Goal: Transaction & Acquisition: Purchase product/service

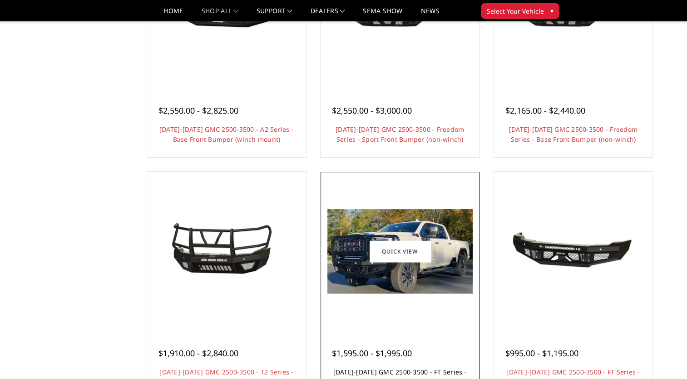
scroll to position [515, 0]
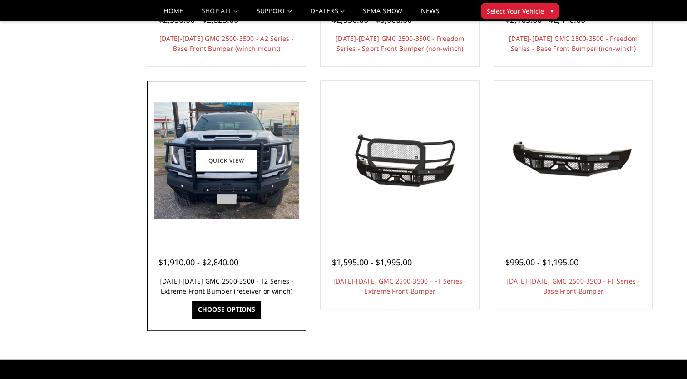
click at [253, 285] on link "[DATE]-[DATE] GMC 2500-3500 - T2 Series - Extreme Front Bumper (receiver or win…" at bounding box center [226, 286] width 134 height 19
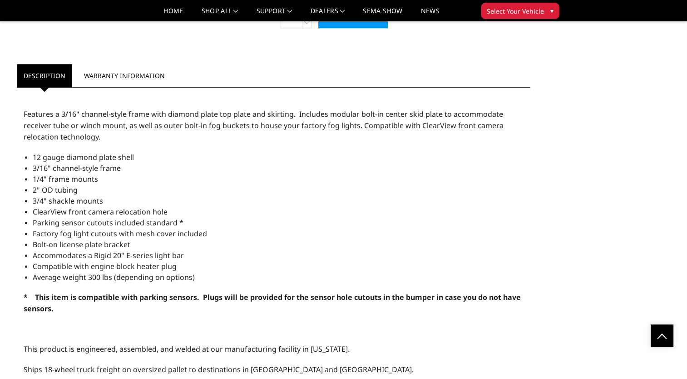
drag, startPoint x: 221, startPoint y: 258, endPoint x: 229, endPoint y: 255, distance: 8.8
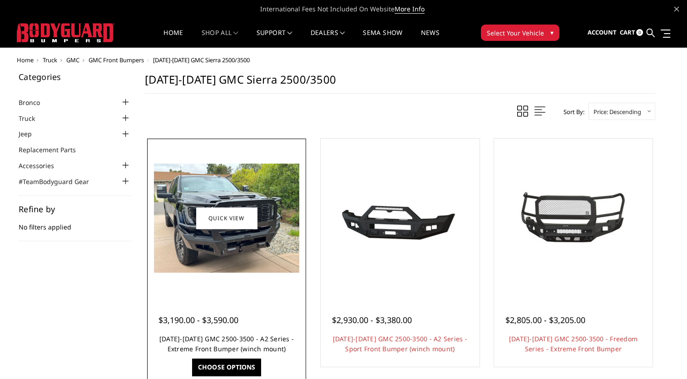
click at [227, 336] on link "[DATE]-[DATE] GMC 2500-3500 - A2 Series - Extreme Front Bumper (winch mount)" at bounding box center [226, 343] width 134 height 19
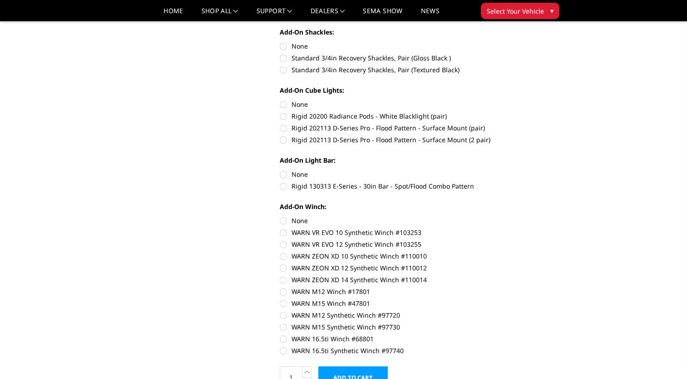
scroll to position [454, 0]
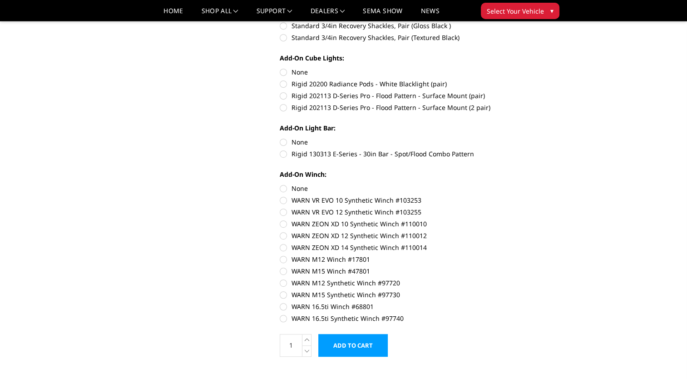
click at [361, 233] on label "WARN ZEON XD 12 Synthetic Winch #110012" at bounding box center [405, 236] width 251 height 10
click at [530, 219] on input "WARN ZEON XD 12 Synthetic Winch #110012" at bounding box center [530, 219] width 0 height 0
radio input "true"
click at [362, 156] on label "Rigid 130313 E-Series - 30in Bar - Spot/Flood Combo Pattern" at bounding box center [405, 154] width 251 height 10
click at [530, 138] on input "Rigid 130313 E-Series - 30in Bar - Spot/Flood Combo Pattern" at bounding box center [530, 137] width 0 height 0
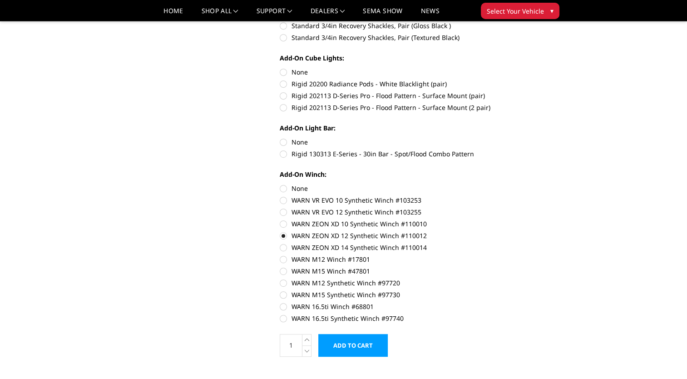
radio input "true"
click at [369, 108] on label "Rigid 202113 D-Series Pro - Flood Pattern - Surface Mount (2 pair)" at bounding box center [405, 108] width 251 height 10
click at [530, 91] on input "Rigid 202113 D-Series Pro - Flood Pattern - Surface Mount (2 pair)" at bounding box center [530, 91] width 0 height 0
radio input "true"
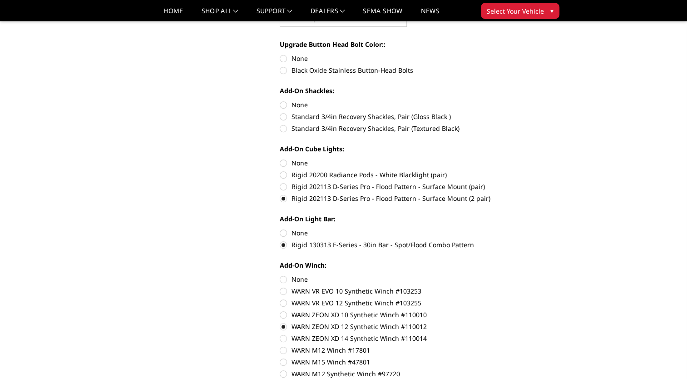
click at [386, 118] on label "Standard 3/4in Recovery Shackles, Pair (Gloss Black )" at bounding box center [405, 117] width 251 height 10
click at [530, 100] on input "Standard 3/4in Recovery Shackles, Pair (Gloss Black )" at bounding box center [530, 100] width 0 height 0
radio input "true"
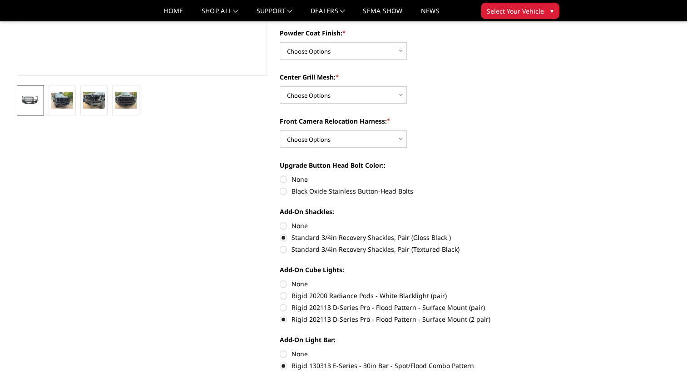
scroll to position [227, 0]
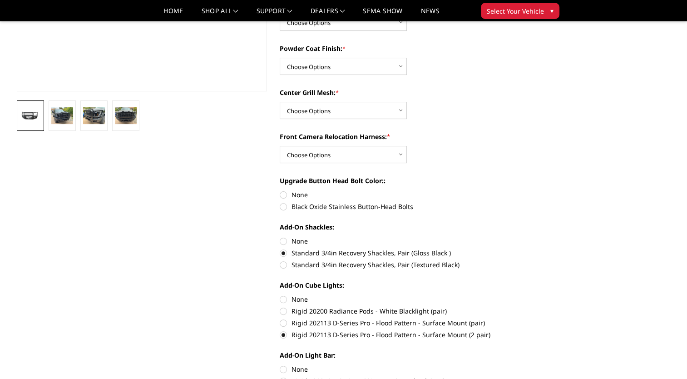
click at [392, 203] on label "Black Oxide Stainless Button-Head Bolts" at bounding box center [405, 207] width 251 height 10
click at [530, 190] on input "Black Oxide Stainless Button-Head Bolts" at bounding box center [530, 190] width 0 height 0
radio input "true"
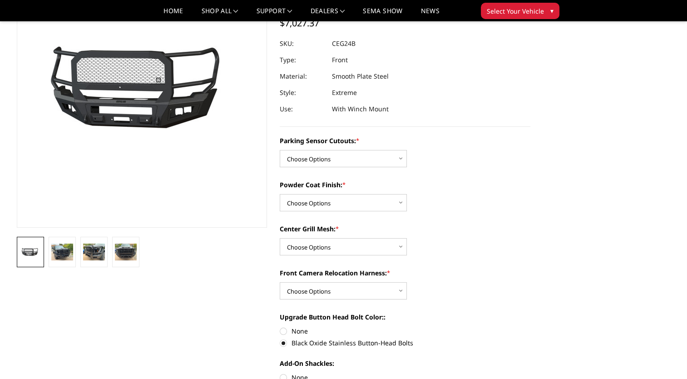
scroll to position [45, 0]
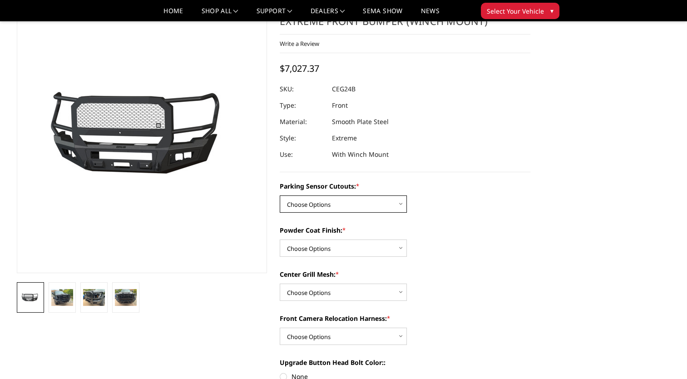
click at [381, 205] on select "Choose Options No - Without Parking Sensor Cutouts Yes - With Parking Sensor Cu…" at bounding box center [343, 203] width 127 height 17
select select "2143"
click at [280, 195] on select "Choose Options No - Without Parking Sensor Cutouts Yes - With Parking Sensor Cu…" at bounding box center [343, 203] width 127 height 17
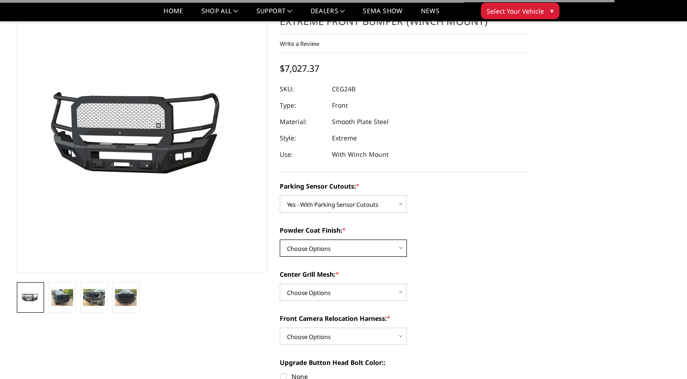
click at [365, 242] on select "Choose Options Bare Metal Textured Black Powder Coat" at bounding box center [343, 247] width 127 height 17
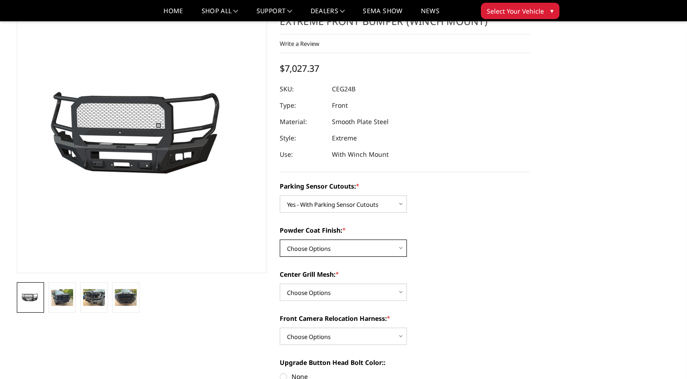
select select "2145"
click at [280, 239] on select "Choose Options Bare Metal Textured Black Powder Coat" at bounding box center [343, 247] width 127 height 17
click at [356, 289] on select "Choose Options WITH Center Grill Mesh WITHOUT Center Grill Mesh" at bounding box center [343, 291] width 127 height 17
select select "2146"
click at [280, 283] on select "Choose Options WITH Center Grill Mesh WITHOUT Center Grill Mesh" at bounding box center [343, 291] width 127 height 17
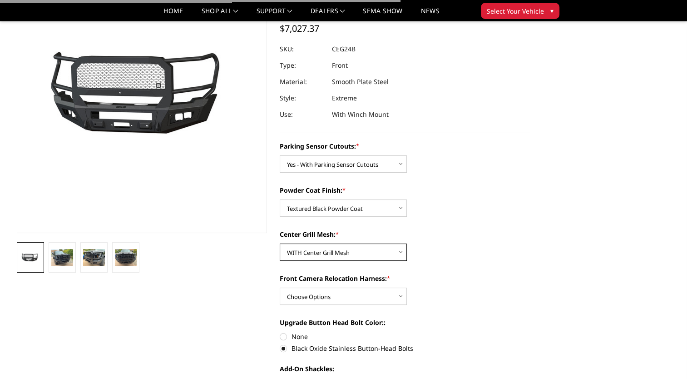
scroll to position [91, 0]
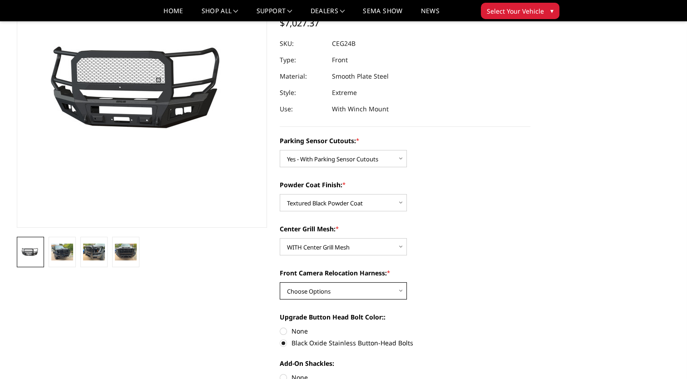
click at [371, 294] on select "Choose Options WITH Front Camera Relocation Harness WITHOUT Front Camera Reloca…" at bounding box center [343, 290] width 127 height 17
select select "2148"
click at [280, 282] on select "Choose Options WITH Front Camera Relocation Harness WITHOUT Front Camera Reloca…" at bounding box center [343, 290] width 127 height 17
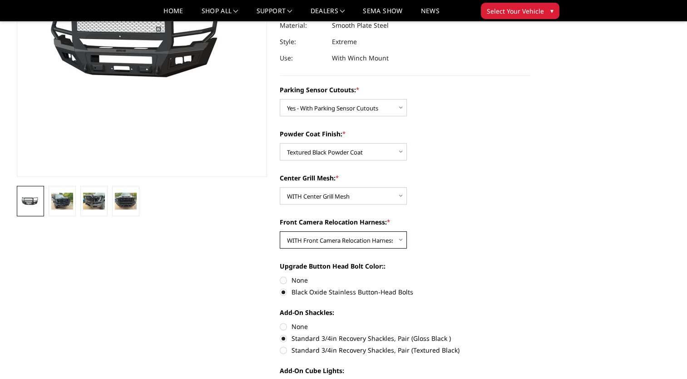
scroll to position [182, 0]
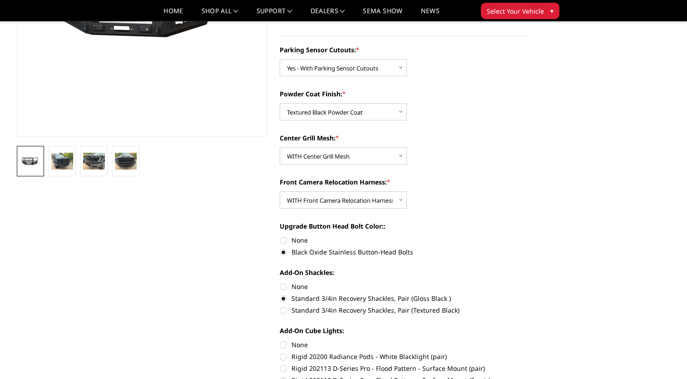
click at [404, 310] on label "Standard 3/4in Recovery Shackles, Pair (Textured Black)" at bounding box center [405, 310] width 251 height 10
click at [530, 294] on input "Standard 3/4in Recovery Shackles, Pair (Textured Black)" at bounding box center [530, 293] width 0 height 0
radio input "true"
click at [450, 241] on label "None" at bounding box center [405, 240] width 251 height 10
click at [280, 236] on input "None" at bounding box center [280, 235] width 0 height 0
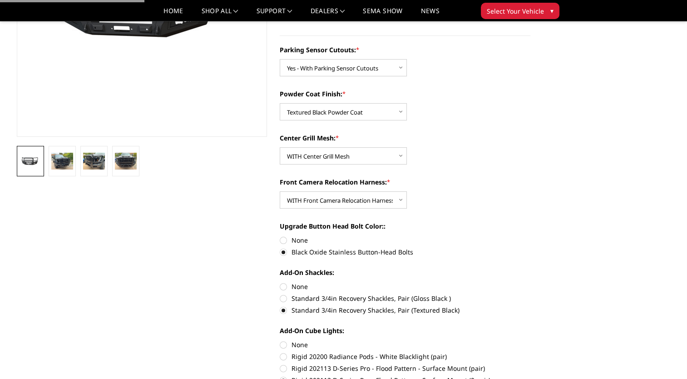
radio input "true"
click at [395, 253] on label "Black Oxide Stainless Button-Head Bolts" at bounding box center [405, 252] width 251 height 10
click at [530, 236] on input "Black Oxide Stainless Button-Head Bolts" at bounding box center [530, 235] width 0 height 0
radio input "true"
click at [66, 163] on img at bounding box center [62, 161] width 22 height 16
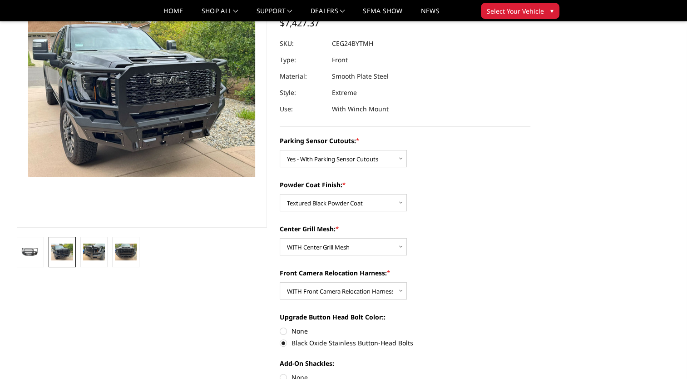
click at [164, 107] on img at bounding box center [141, 91] width 227 height 170
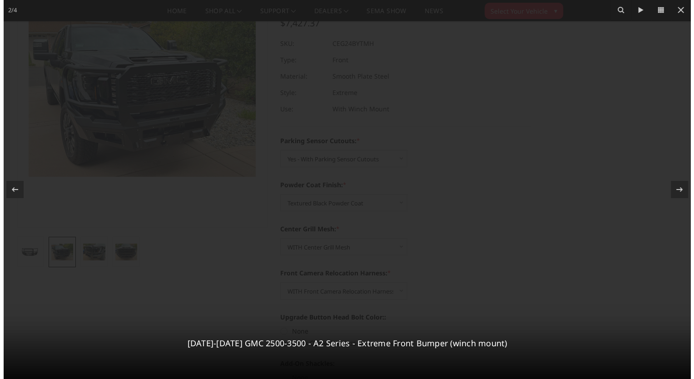
scroll to position [59, 0]
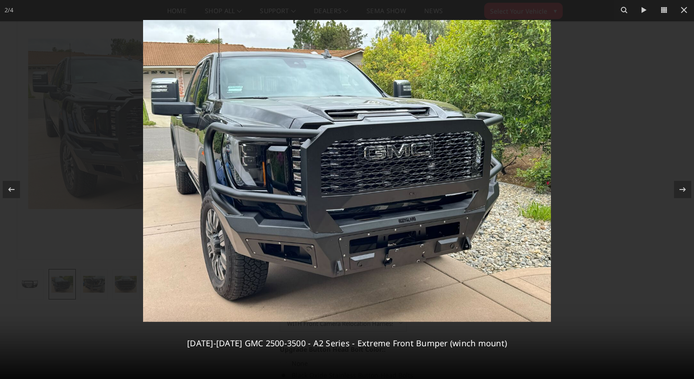
click at [372, 221] on img at bounding box center [347, 173] width 408 height 306
